Goal: Obtain resource: Download file/media

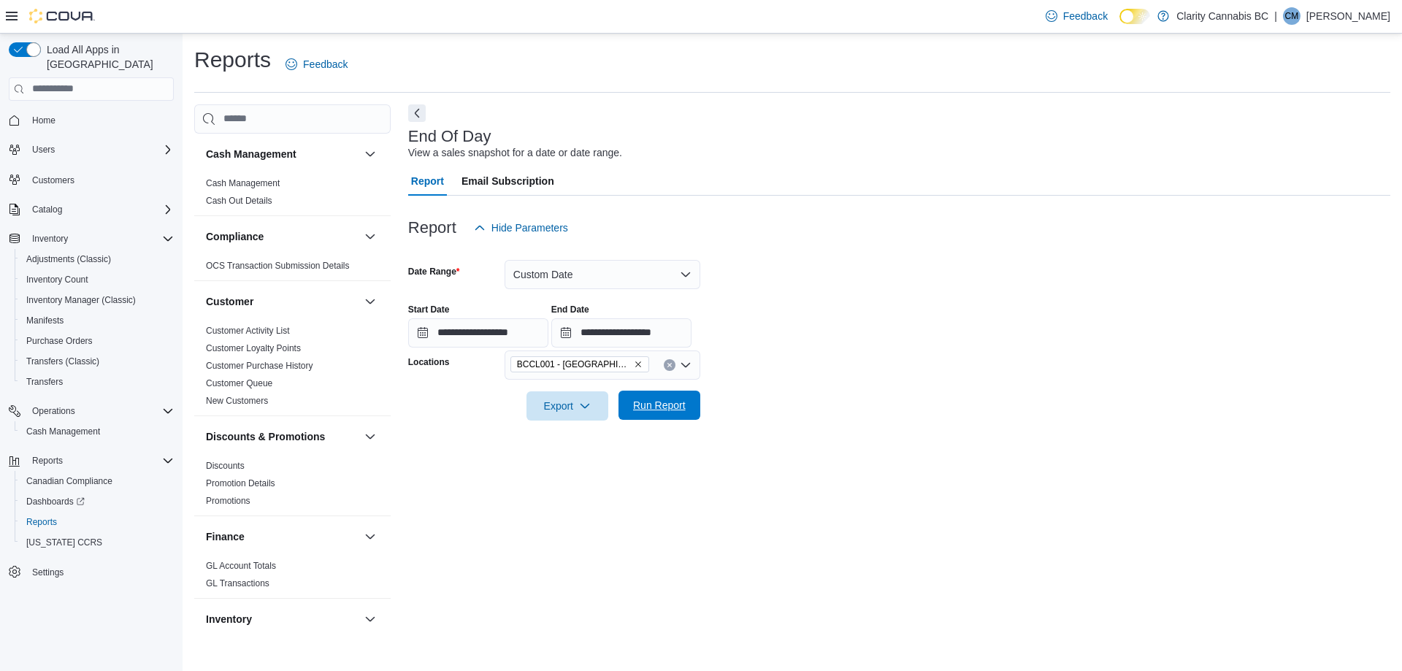
click at [654, 412] on span "Run Report" at bounding box center [659, 405] width 53 height 15
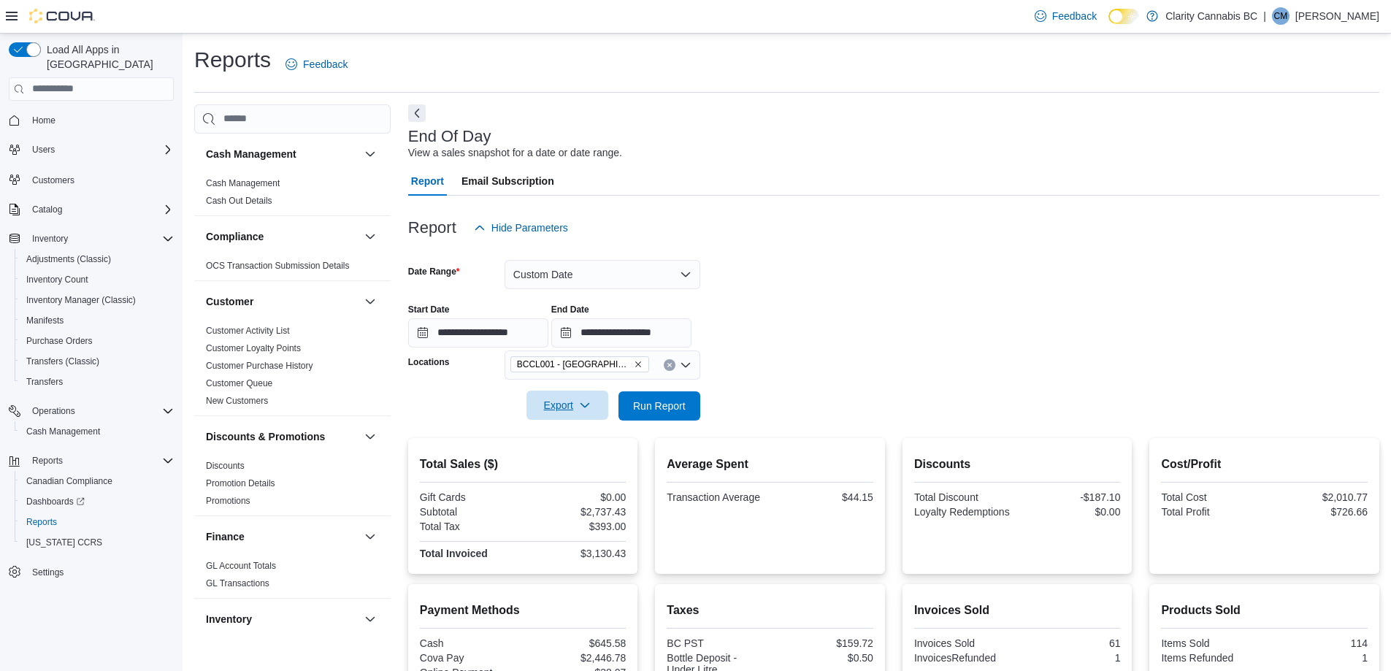
click at [585, 401] on icon "button" at bounding box center [585, 405] width 12 height 12
click at [583, 466] on span "Export to Pdf" at bounding box center [570, 464] width 66 height 12
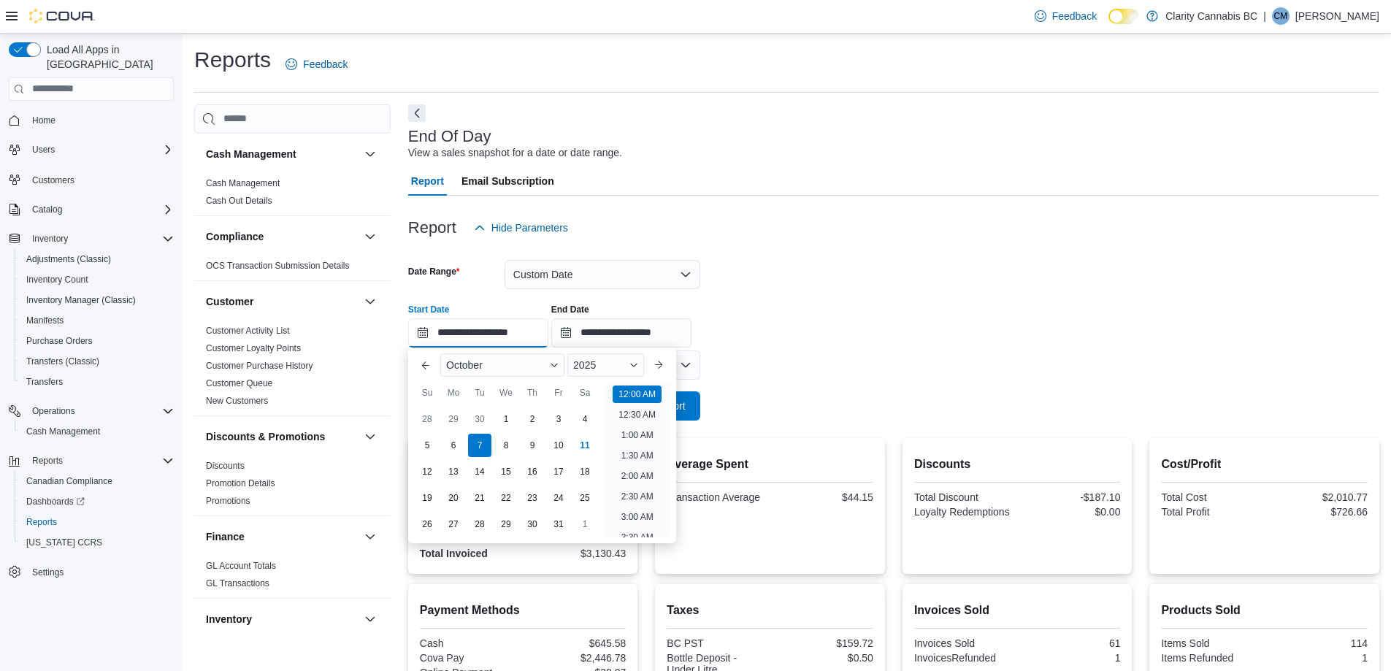
click at [482, 327] on input "**********" at bounding box center [478, 332] width 140 height 29
click at [511, 442] on div "8" at bounding box center [506, 445] width 26 height 26
type input "**********"
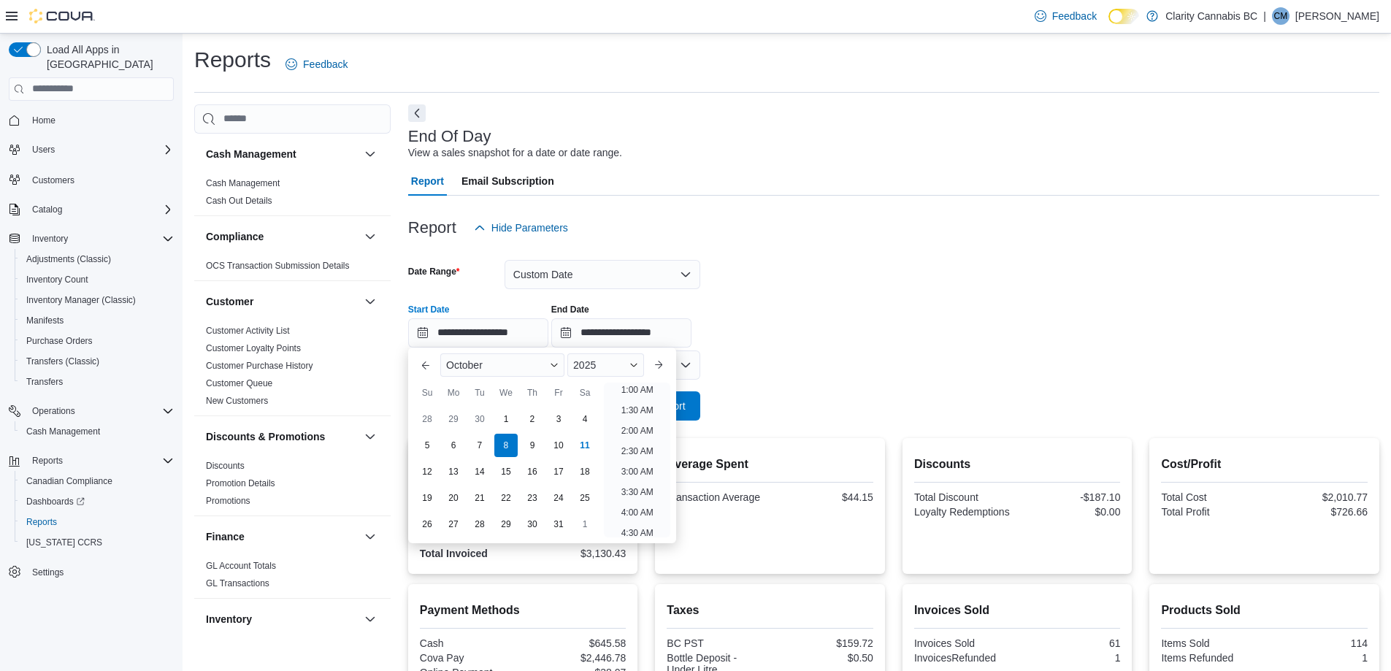
scroll to position [3, 0]
click at [969, 250] on div at bounding box center [893, 251] width 971 height 18
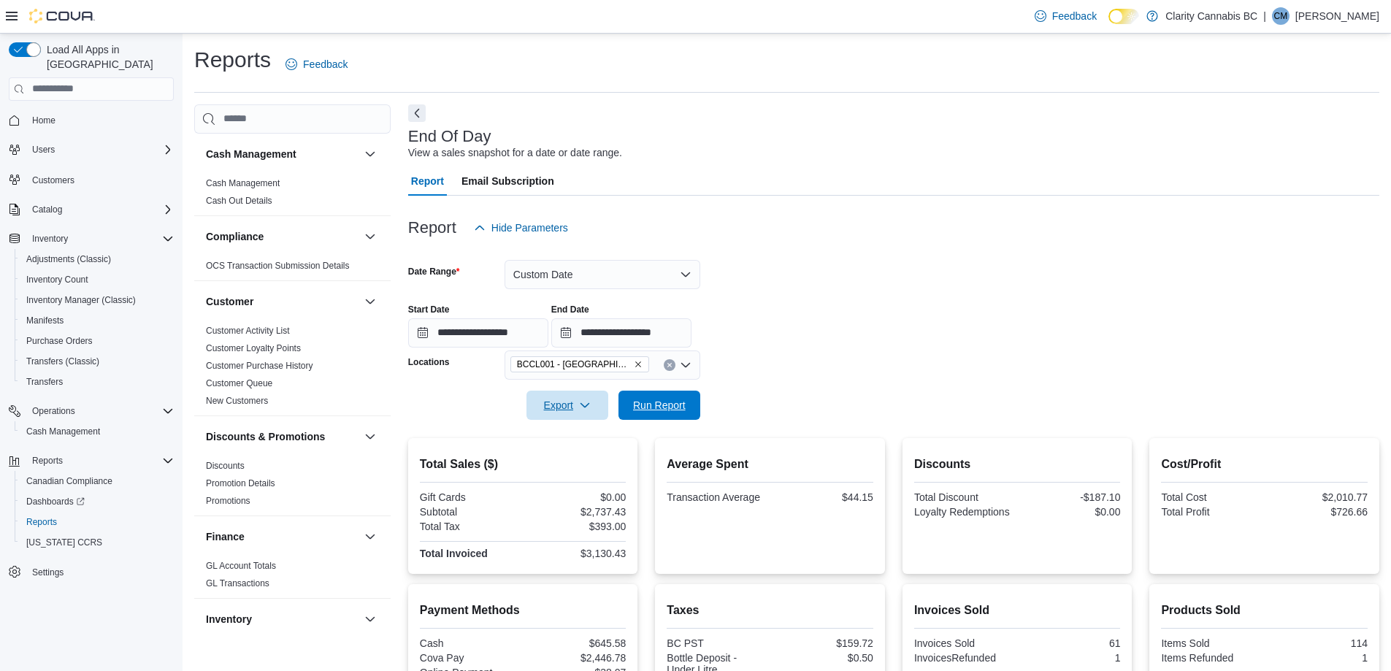
click at [658, 401] on span "Run Report" at bounding box center [659, 405] width 53 height 15
click at [580, 404] on icon "button" at bounding box center [585, 405] width 12 height 12
click at [581, 464] on span "Export to Pdf" at bounding box center [570, 464] width 66 height 12
